Goal: Task Accomplishment & Management: Use online tool/utility

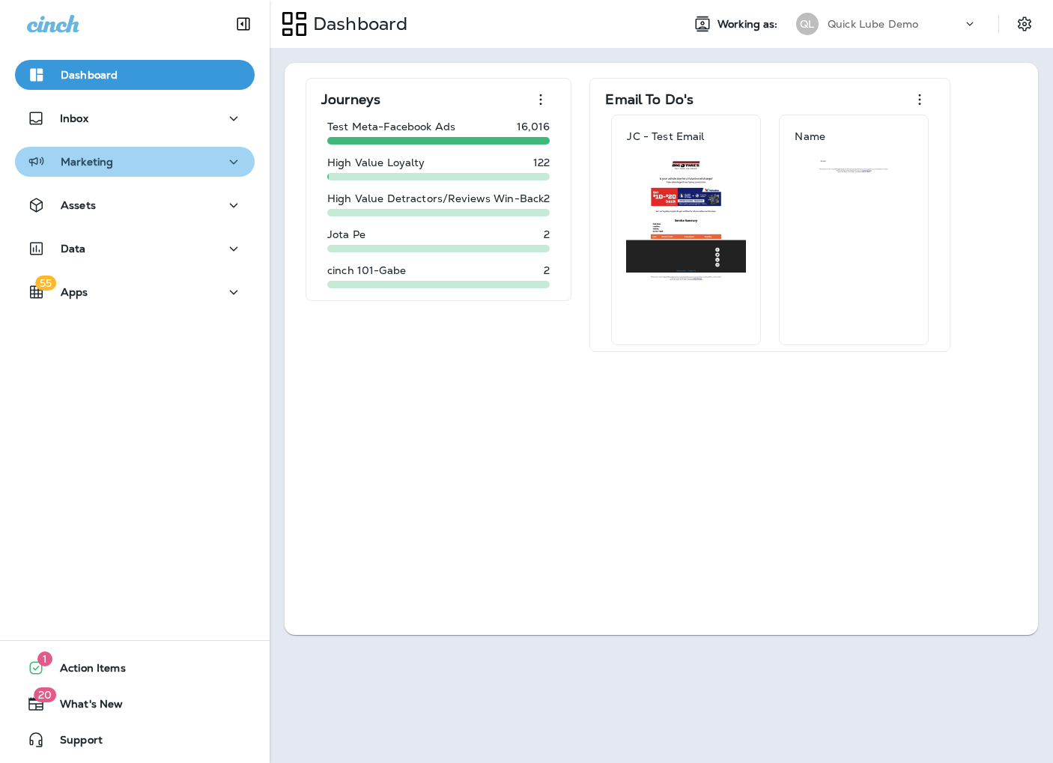
click at [134, 171] on div "Marketing" at bounding box center [135, 162] width 216 height 19
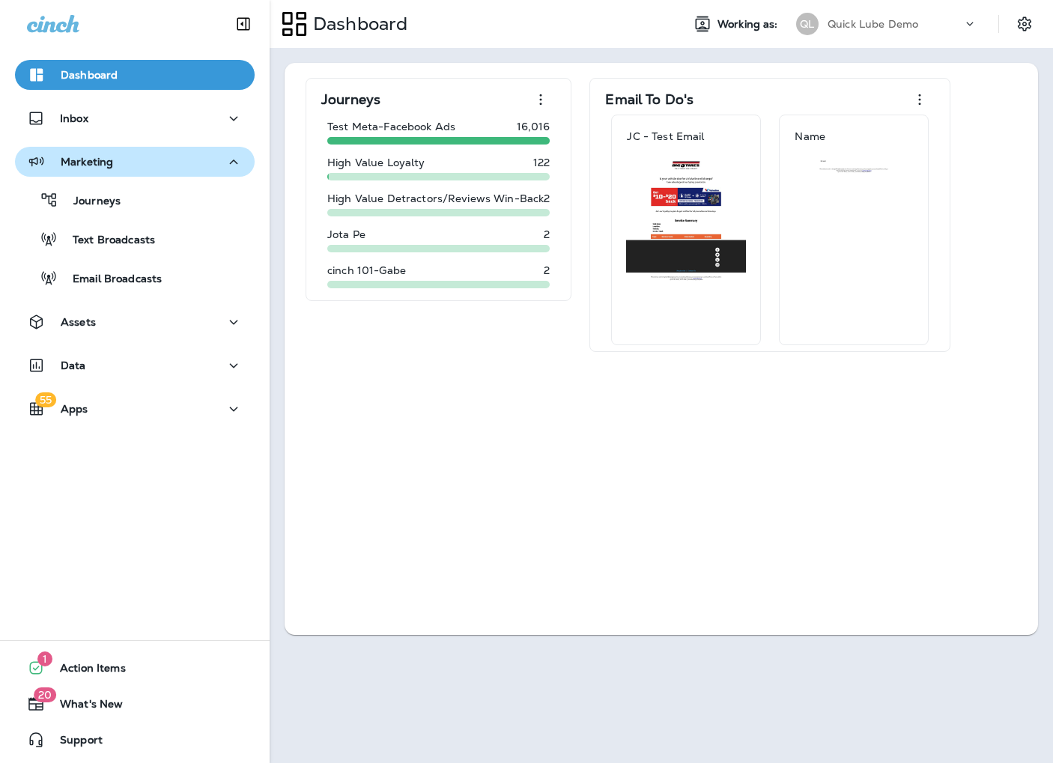
click at [134, 171] on div "Marketing" at bounding box center [135, 162] width 216 height 19
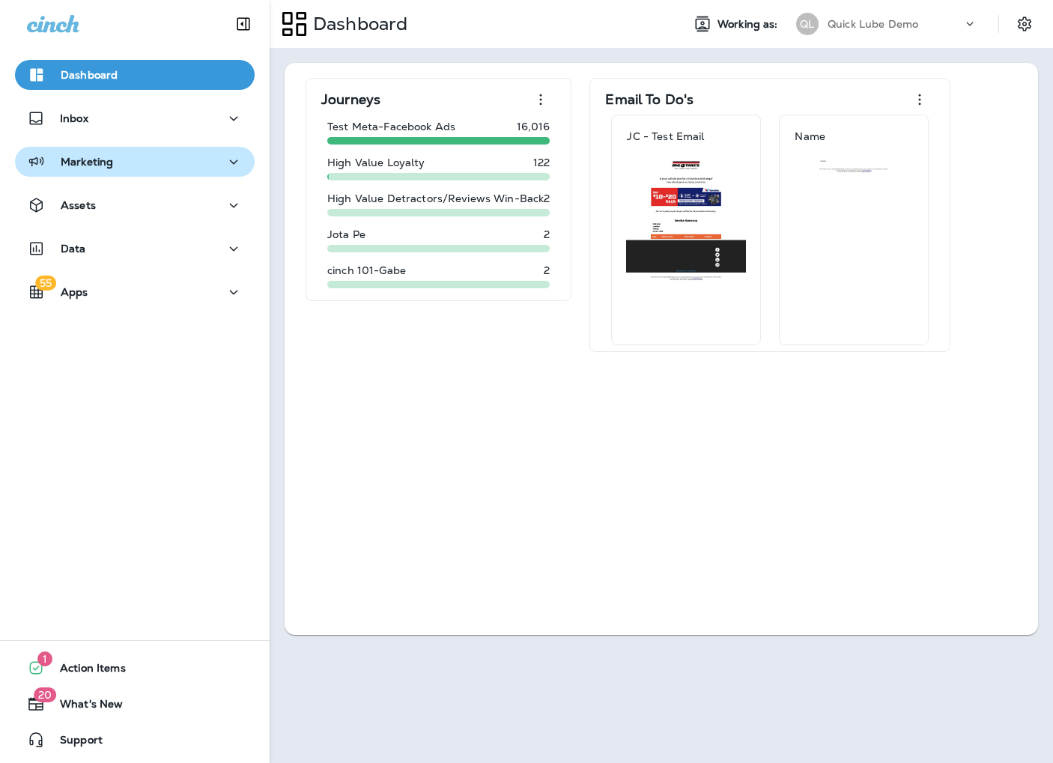
click at [134, 171] on div "Marketing" at bounding box center [135, 162] width 216 height 19
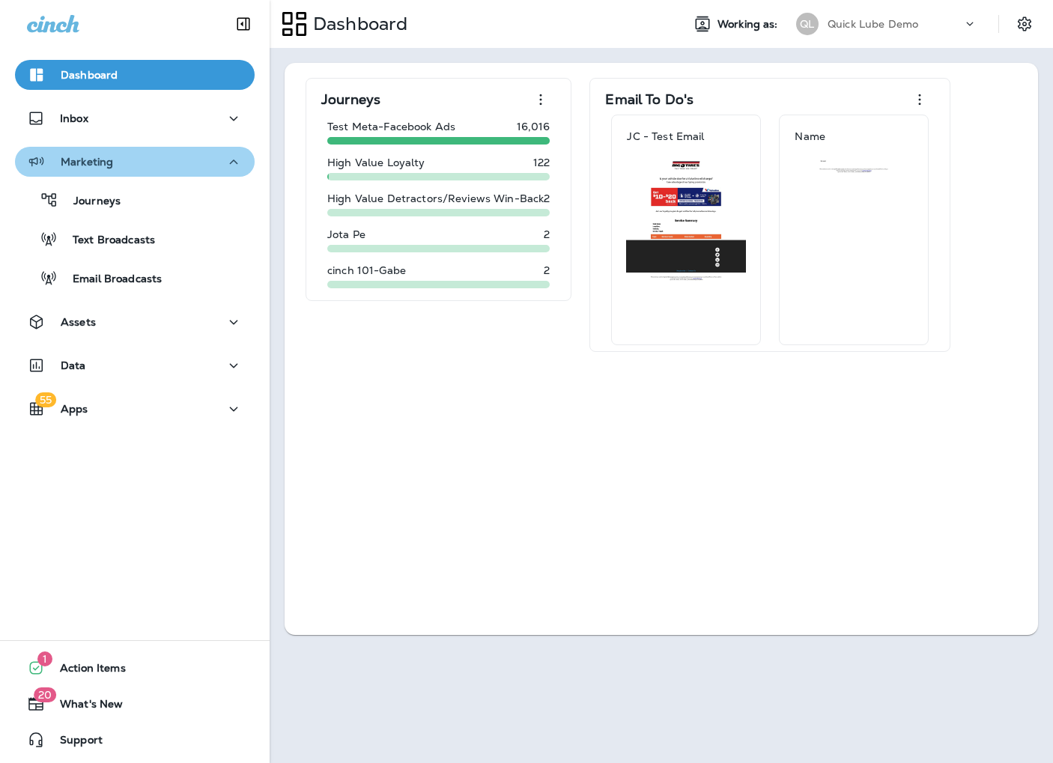
click at [134, 171] on div "Marketing" at bounding box center [135, 162] width 216 height 19
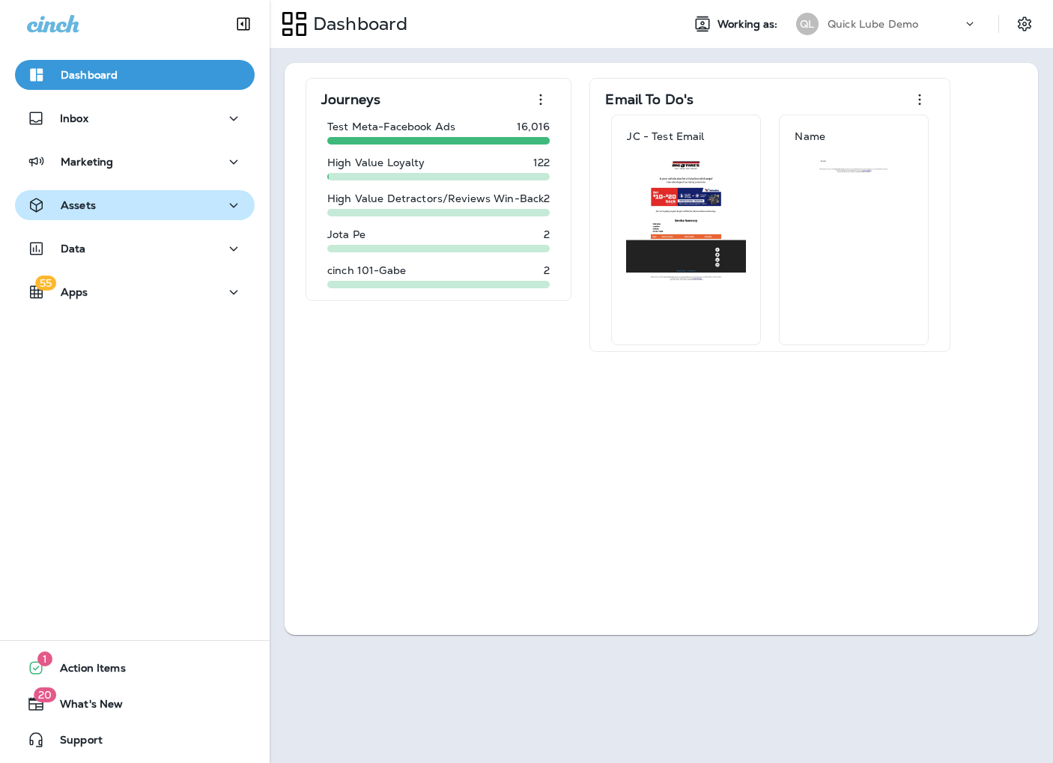
click at [121, 216] on button "Assets" at bounding box center [135, 205] width 240 height 30
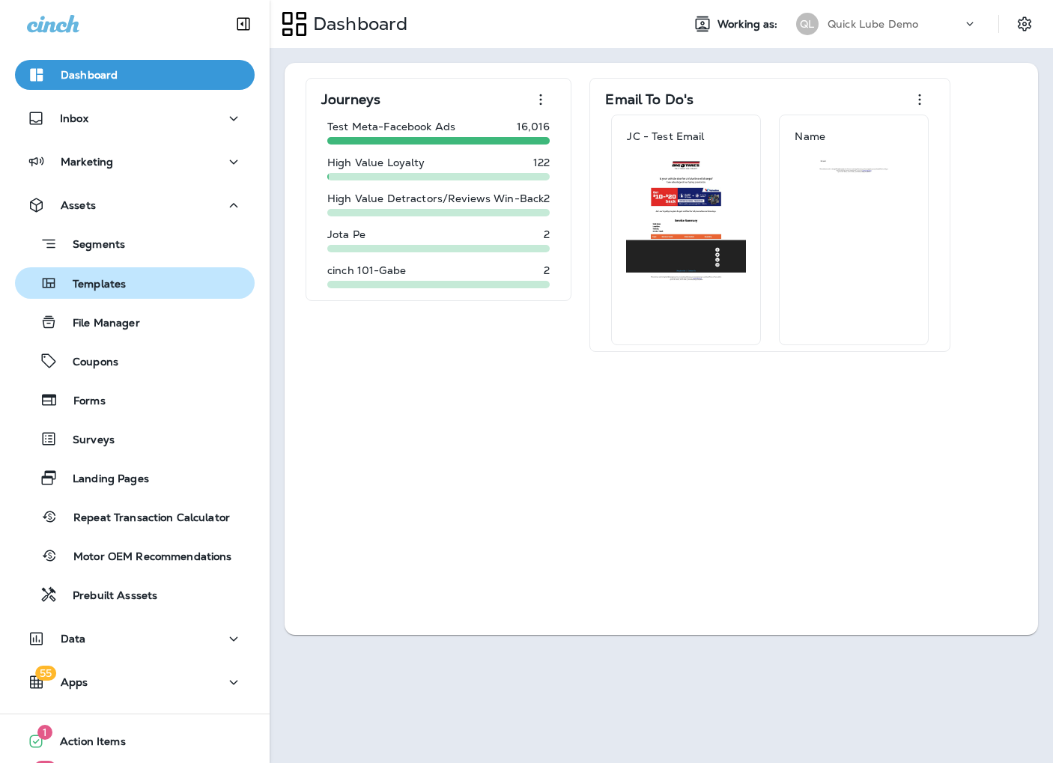
click at [115, 283] on p "Templates" at bounding box center [92, 285] width 68 height 14
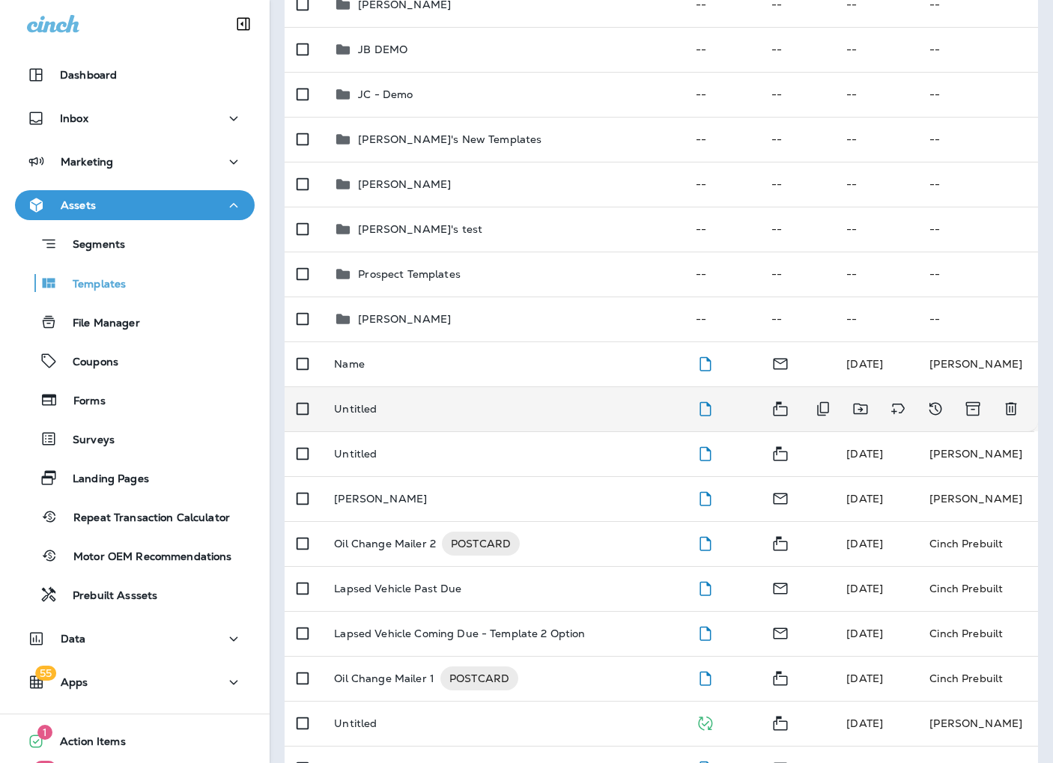
scroll to position [749, 0]
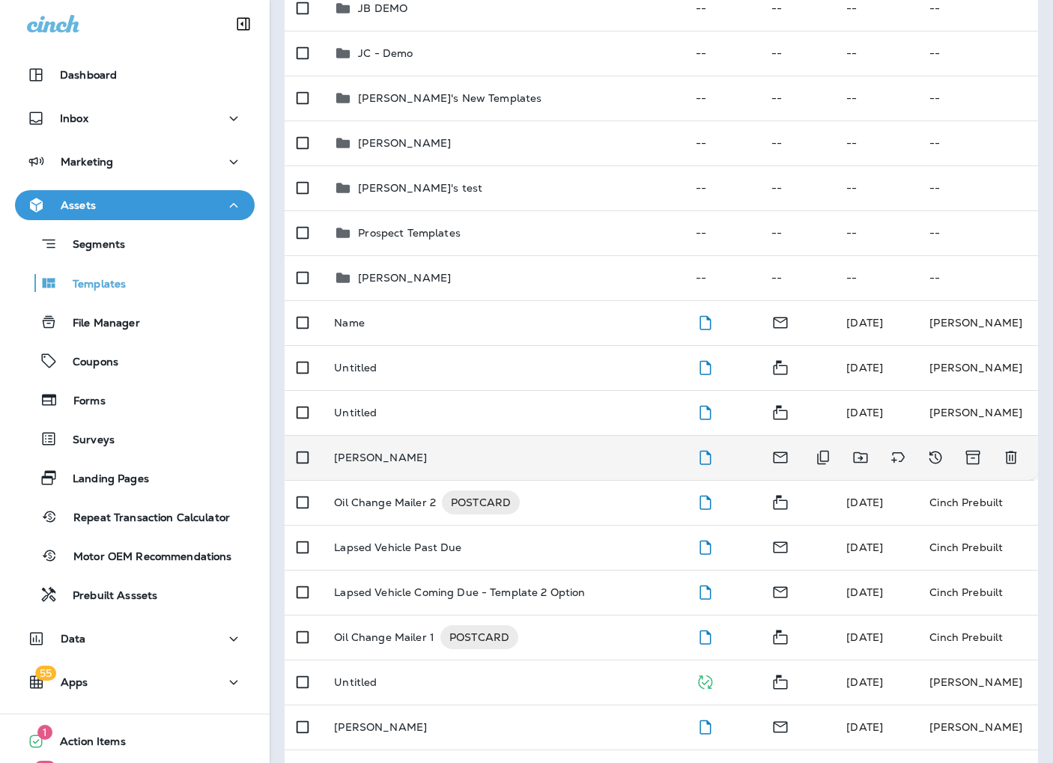
click at [440, 455] on div "[PERSON_NAME]" at bounding box center [503, 458] width 338 height 12
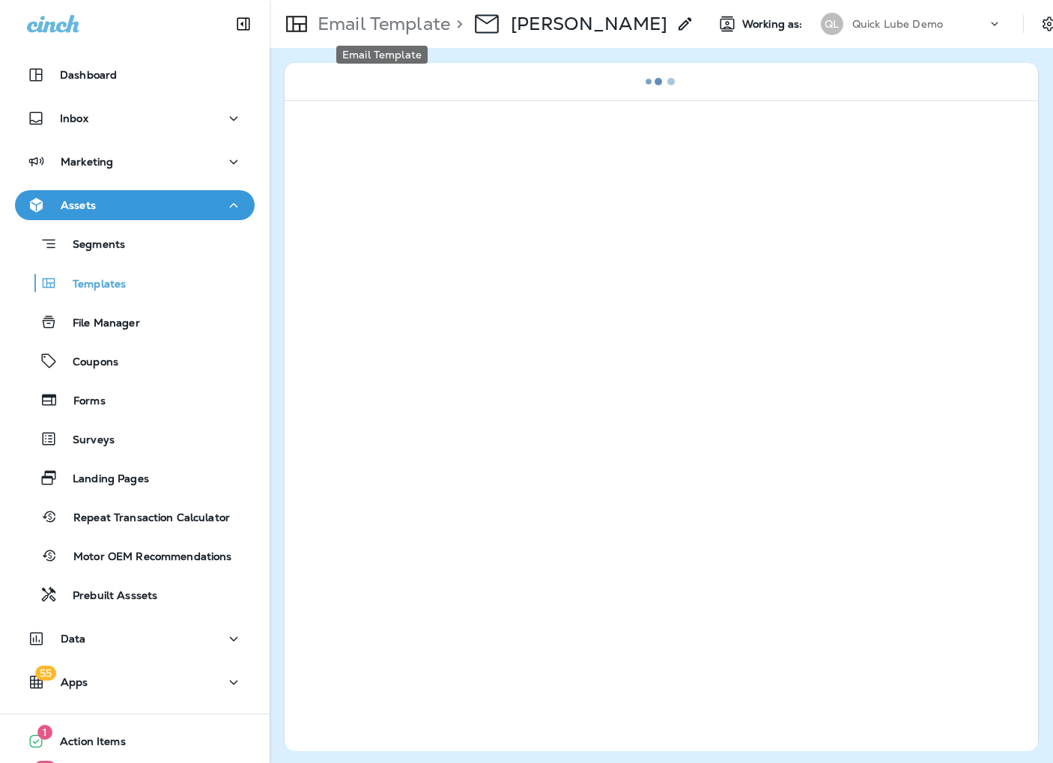
click at [381, 28] on p "Email Template" at bounding box center [381, 24] width 139 height 22
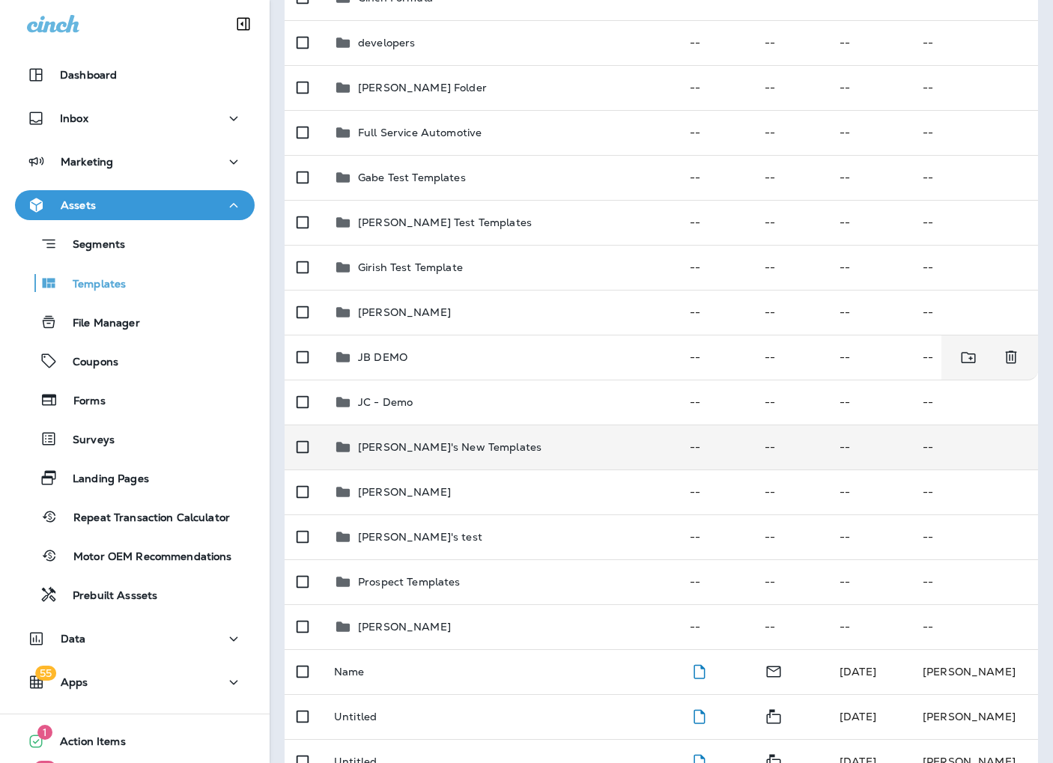
scroll to position [449, 0]
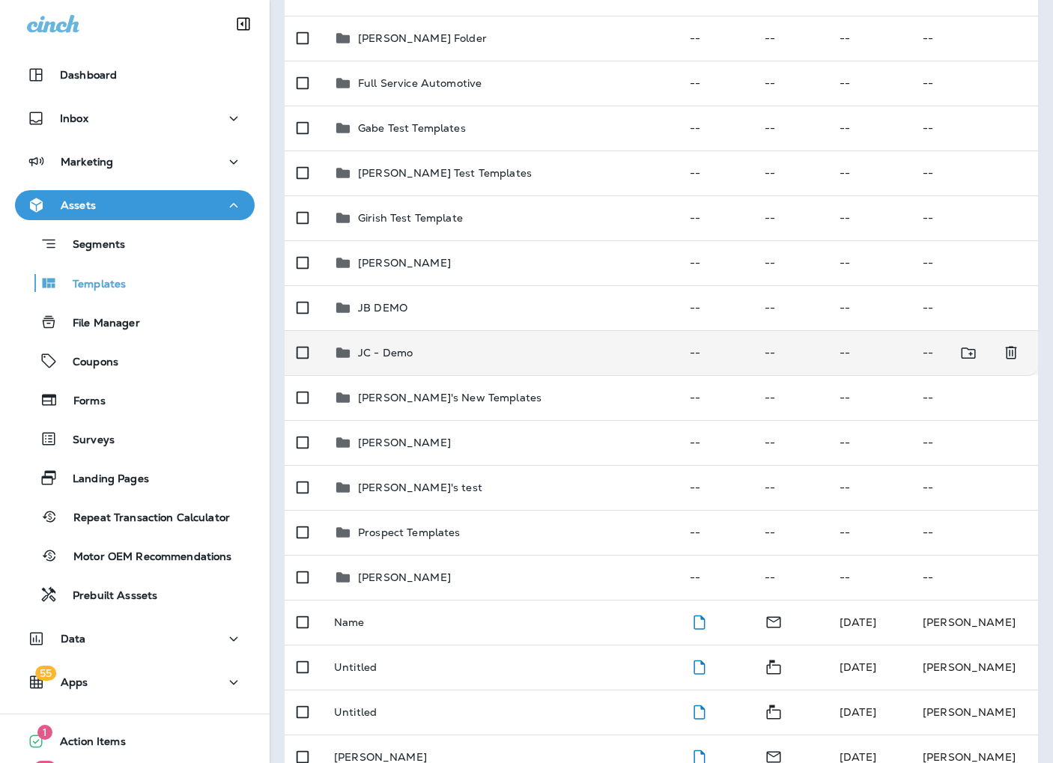
click at [413, 353] on div "JC - Demo" at bounding box center [500, 353] width 332 height 18
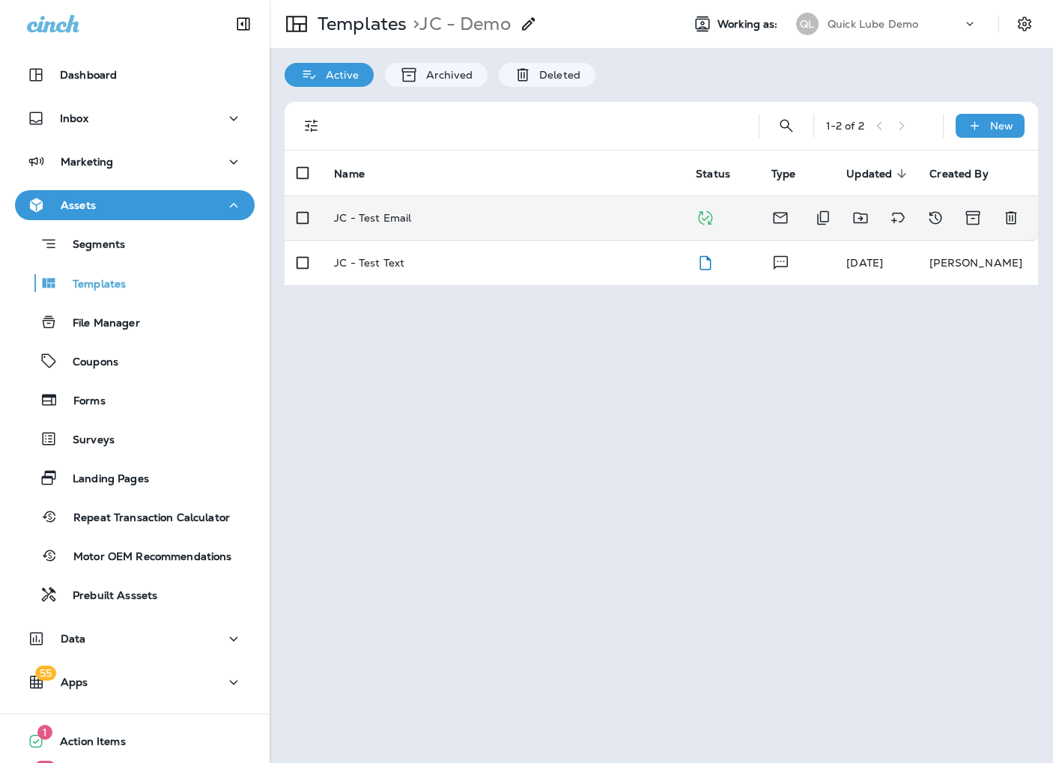
click at [399, 224] on p "JC - Test Email" at bounding box center [372, 218] width 77 height 12
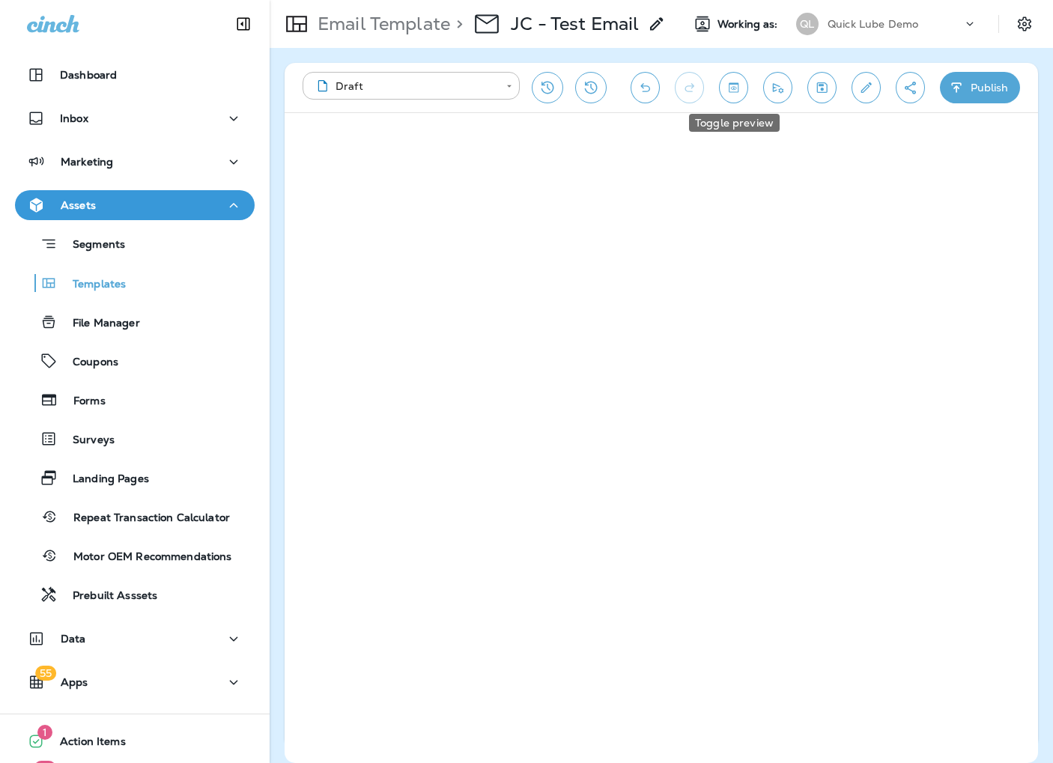
click at [733, 87] on icon "Toggle preview" at bounding box center [734, 87] width 16 height 15
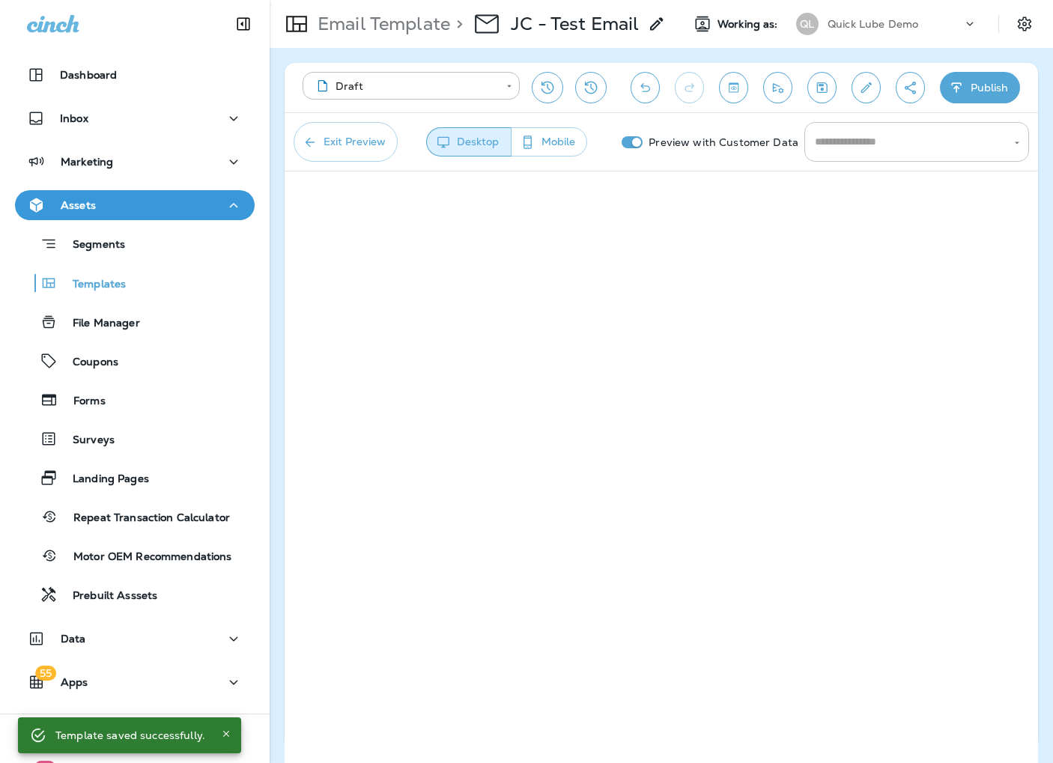
click at [891, 148] on input "text" at bounding box center [905, 142] width 189 height 26
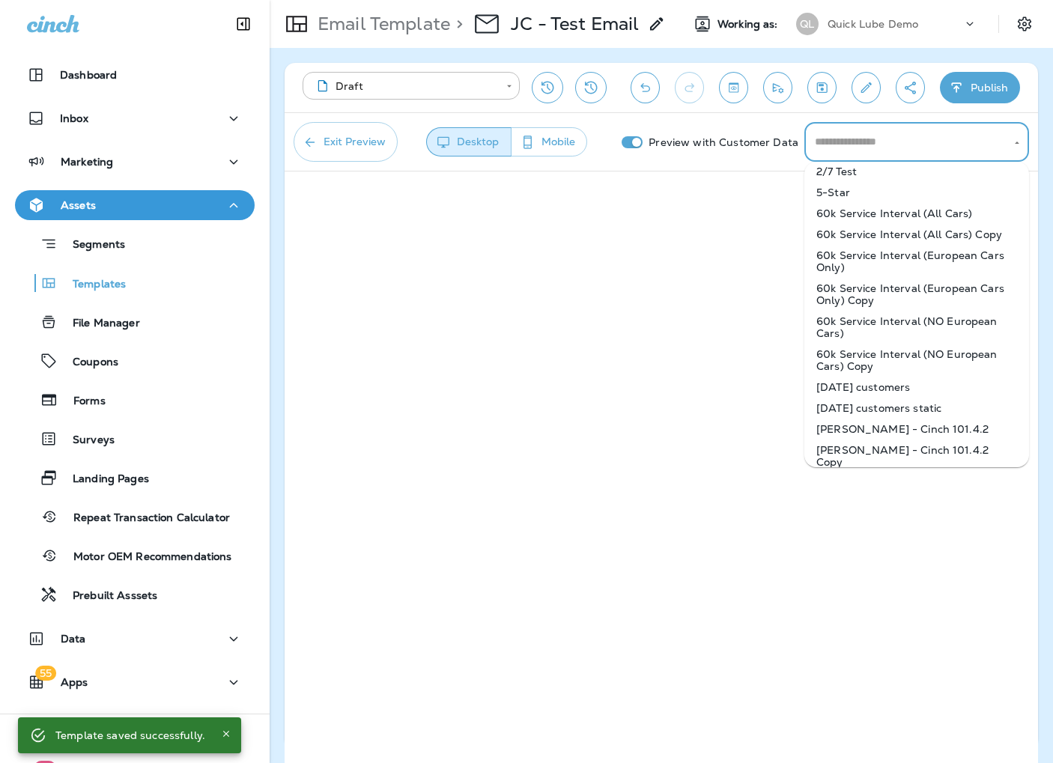
scroll to position [374, 0]
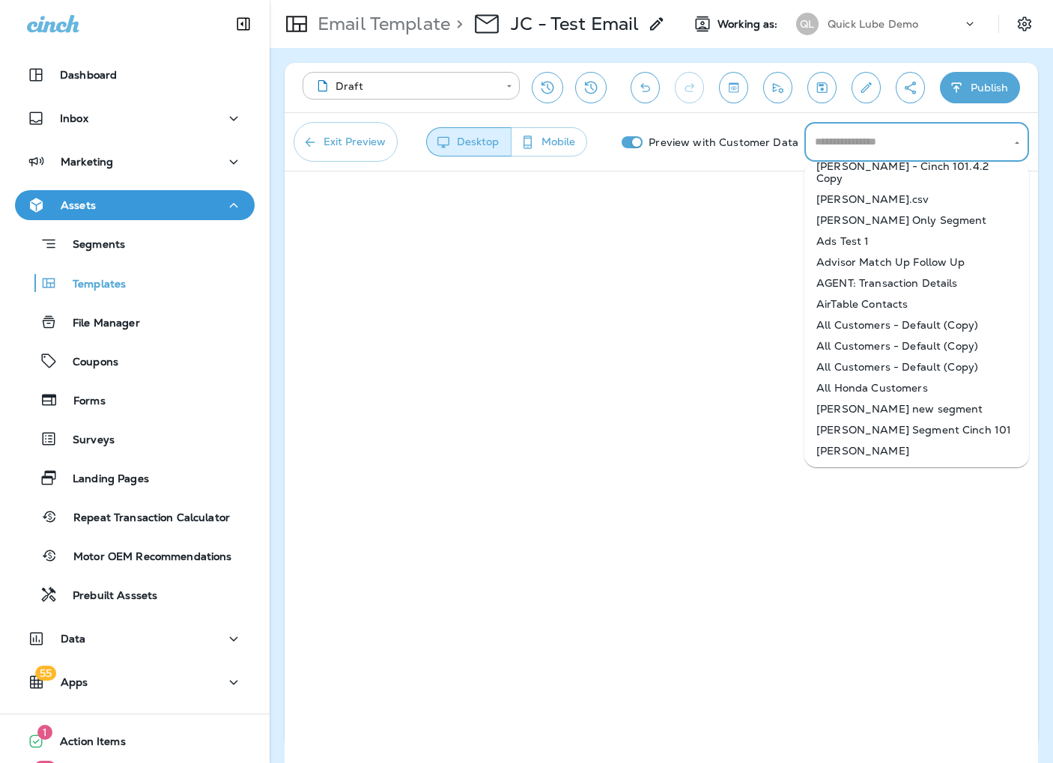
click at [862, 297] on li "AirTable Contacts" at bounding box center [916, 304] width 225 height 21
type input "**********"
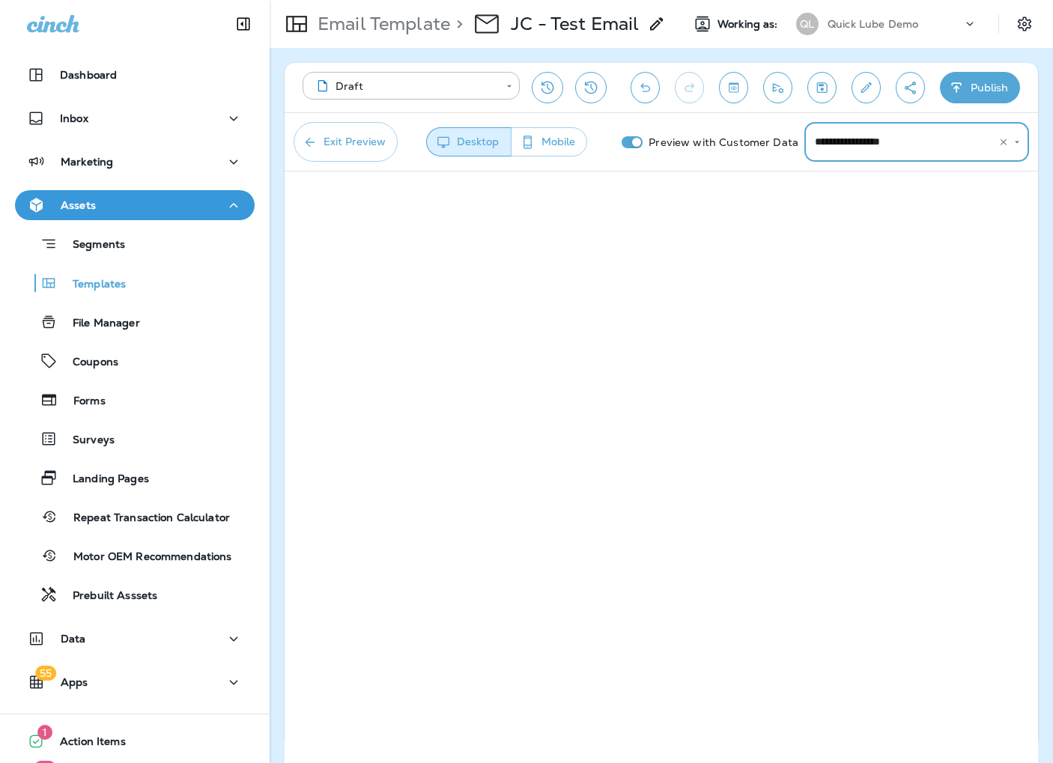
click at [932, 127] on div "**********" at bounding box center [916, 142] width 225 height 40
click at [932, 135] on input "**********" at bounding box center [895, 142] width 169 height 26
click at [1009, 147] on button "Clear" at bounding box center [1003, 142] width 16 height 16
click at [951, 136] on input "Loading Select a segment..." at bounding box center [898, 142] width 174 height 26
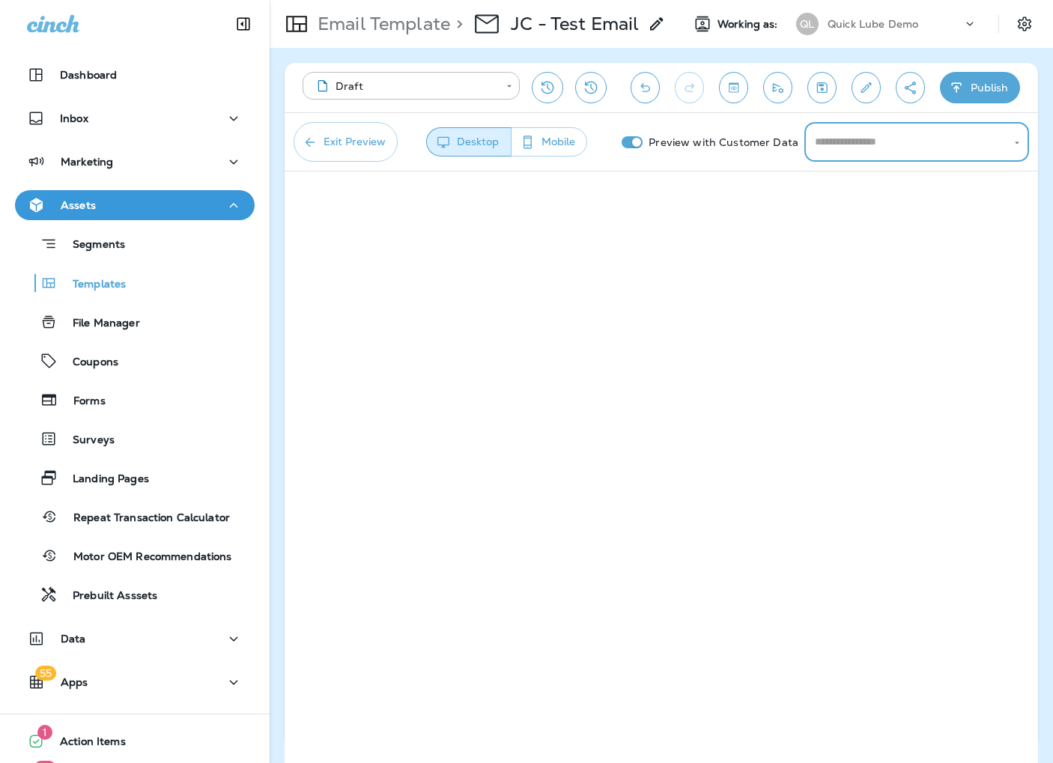
click at [907, 138] on input "text" at bounding box center [905, 142] width 189 height 26
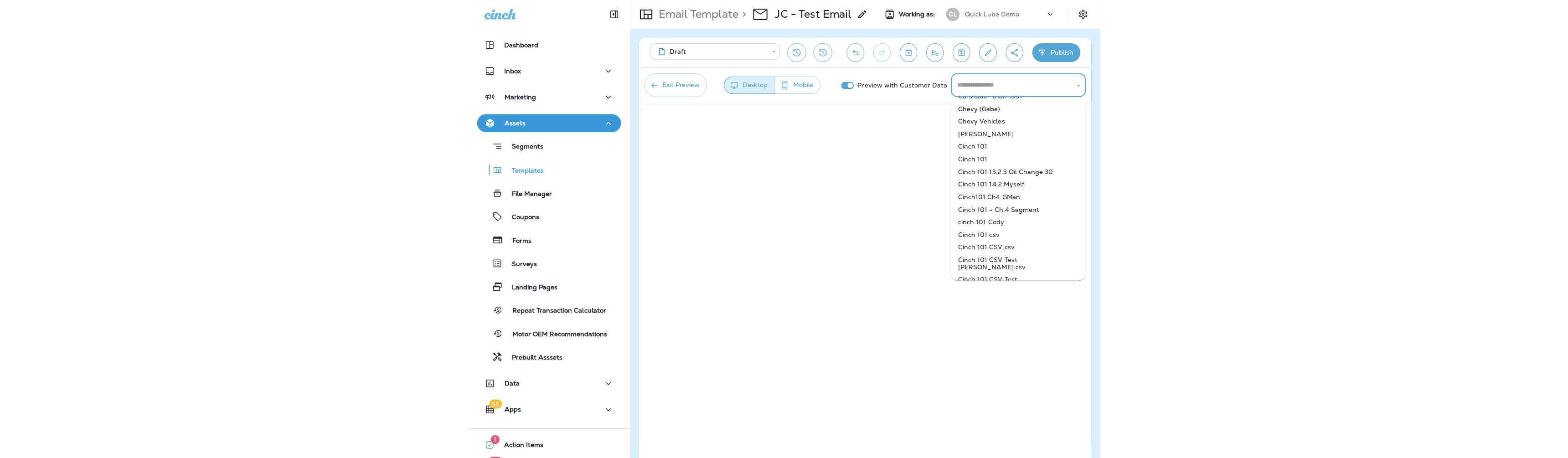
scroll to position [957, 0]
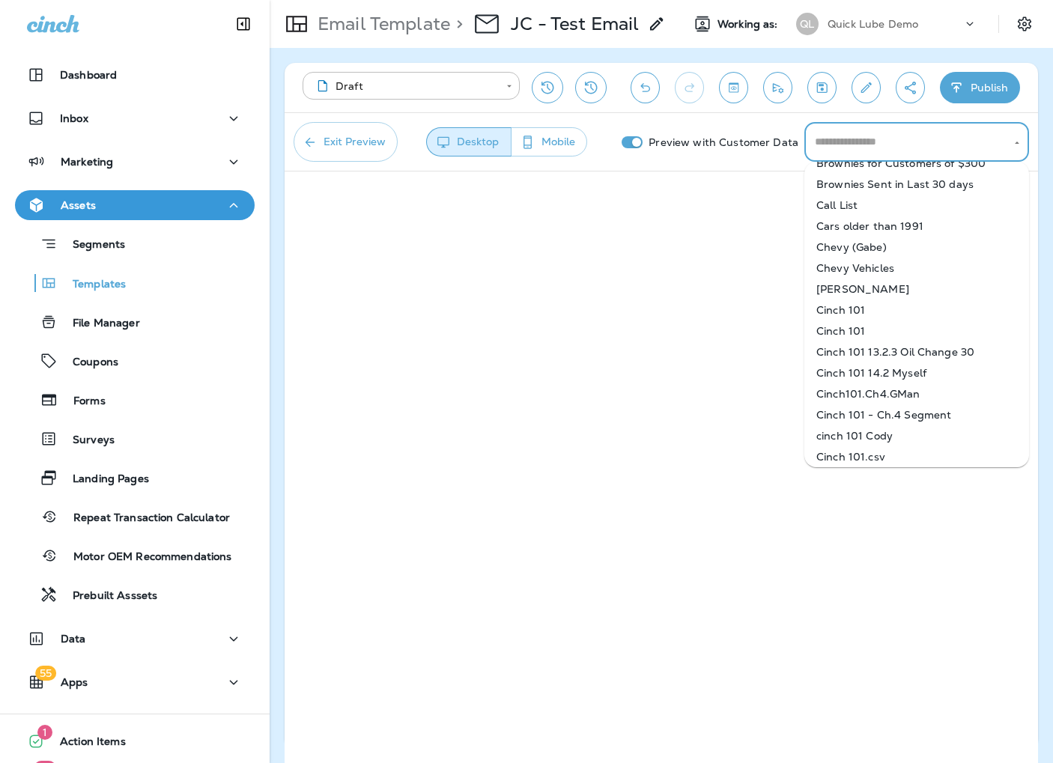
click at [869, 280] on li "[PERSON_NAME]" at bounding box center [916, 289] width 225 height 21
type input "**********"
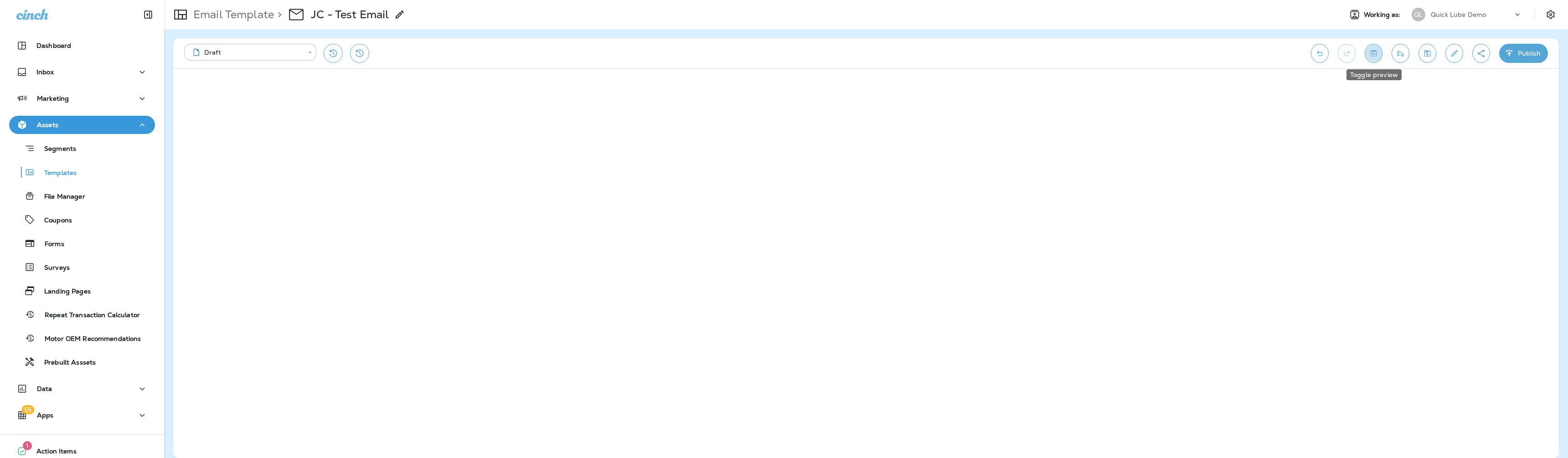
click at [1377, 51] on icon "Toggle preview" at bounding box center [1374, 53] width 10 height 9
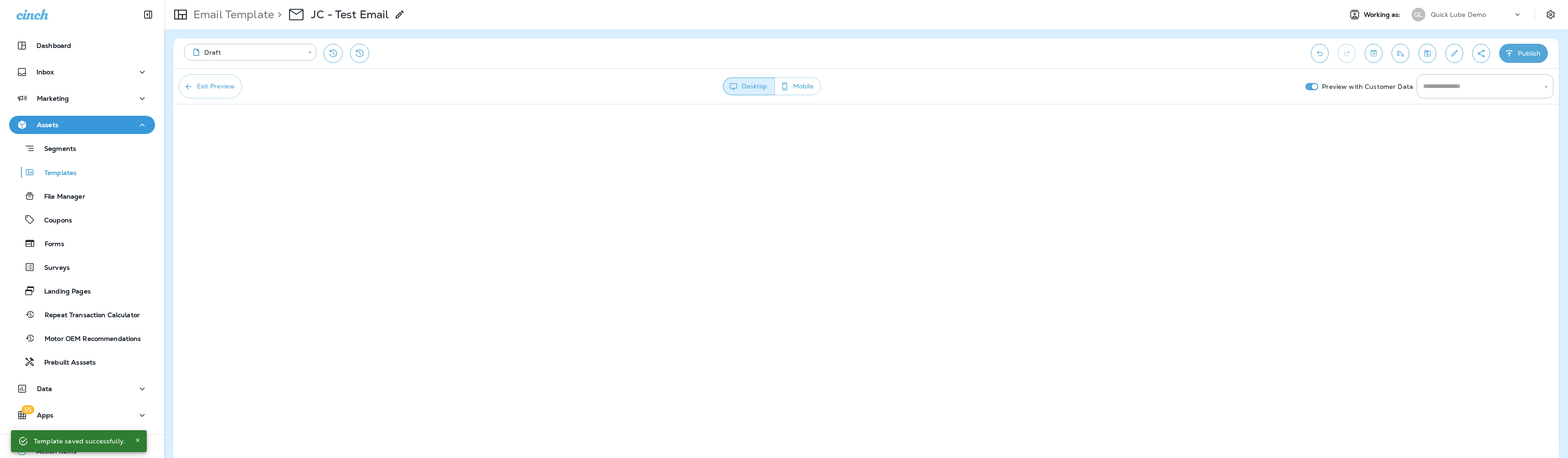
click at [86, 126] on div "Assets" at bounding box center [82, 125] width 131 height 12
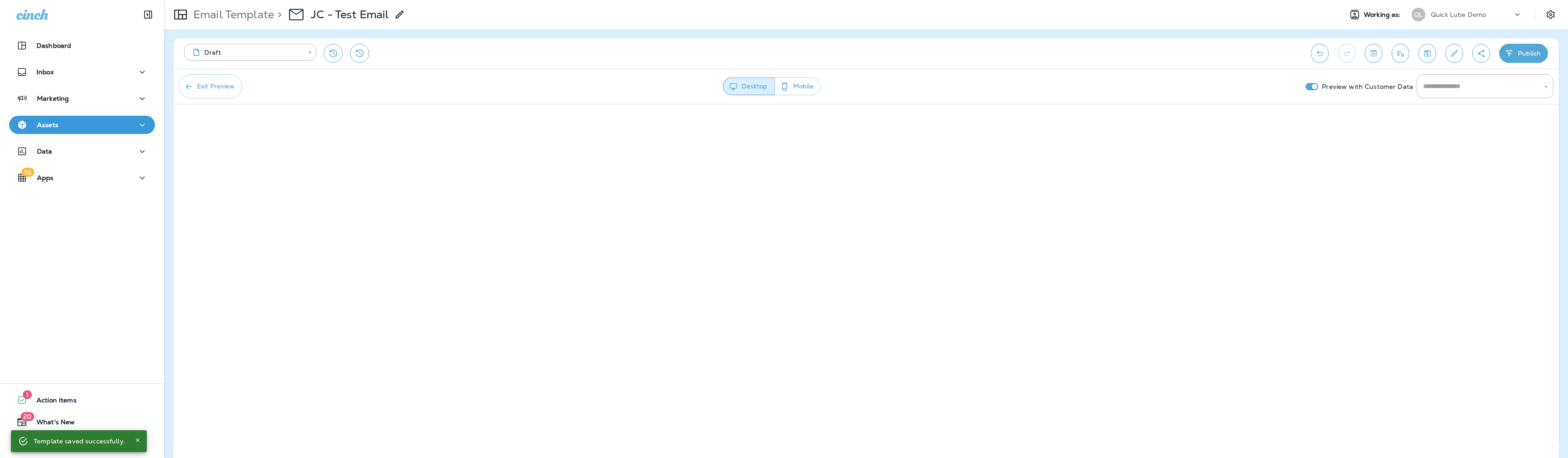
click at [85, 126] on div "Assets" at bounding box center [82, 125] width 131 height 12
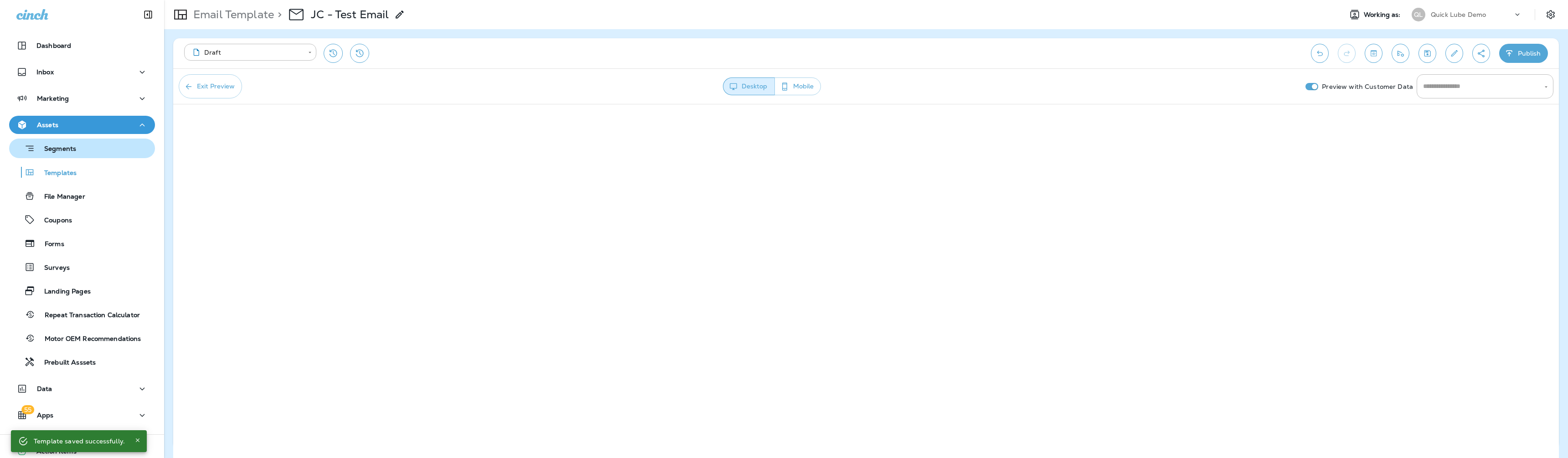
click at [80, 151] on div "Segments" at bounding box center [82, 148] width 139 height 14
